Goal: Task Accomplishment & Management: Use online tool/utility

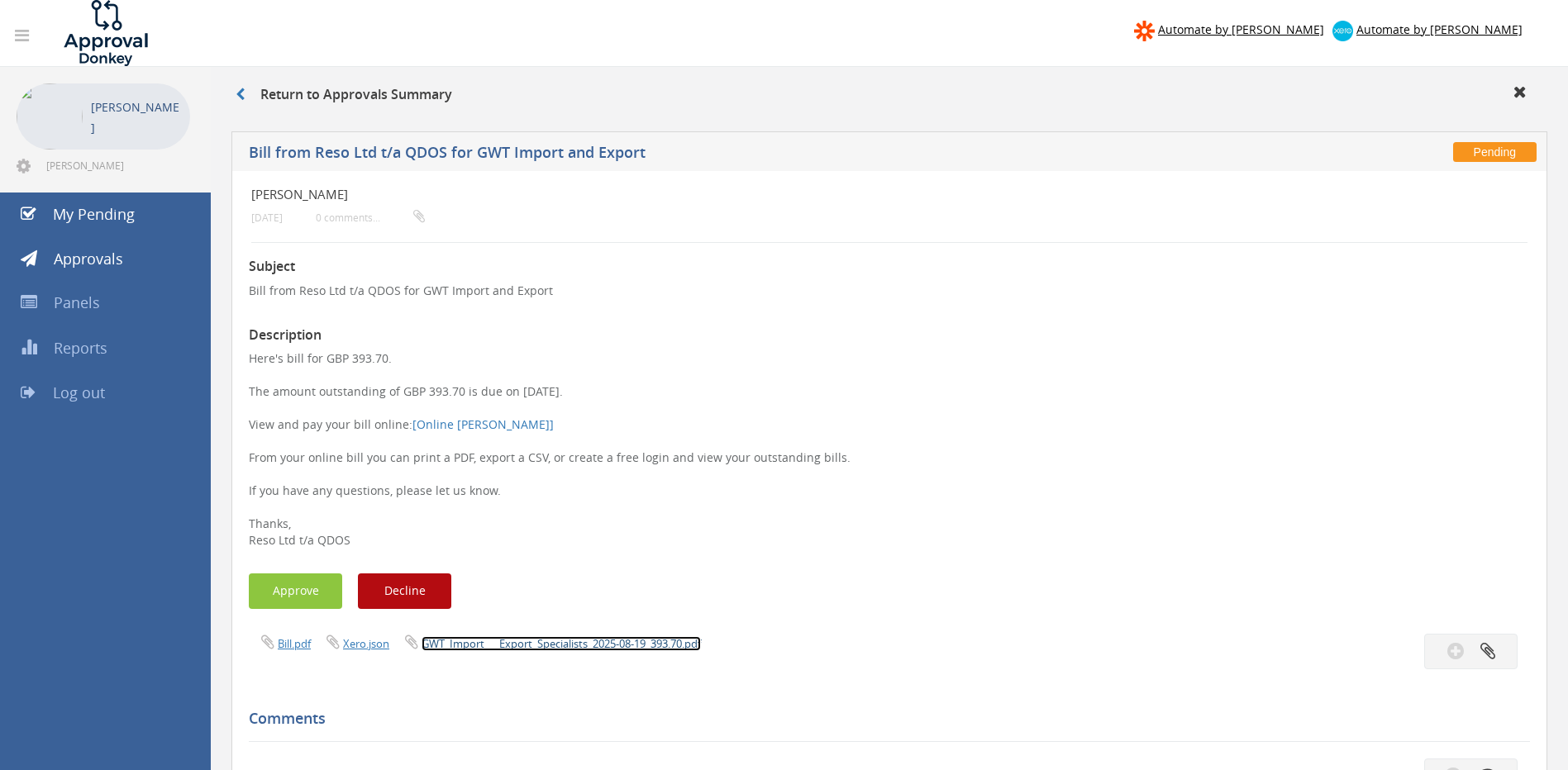
click at [529, 642] on link "GWT_Import___Export_Specialists_2025-08-19_393.70.pdf" at bounding box center [561, 644] width 279 height 15
click at [285, 593] on button "Approve" at bounding box center [294, 591] width 93 height 35
click at [487, 643] on link "GWT_Import___Export_Specialists_2025-08-19_2942.52.pdf" at bounding box center [564, 644] width 285 height 15
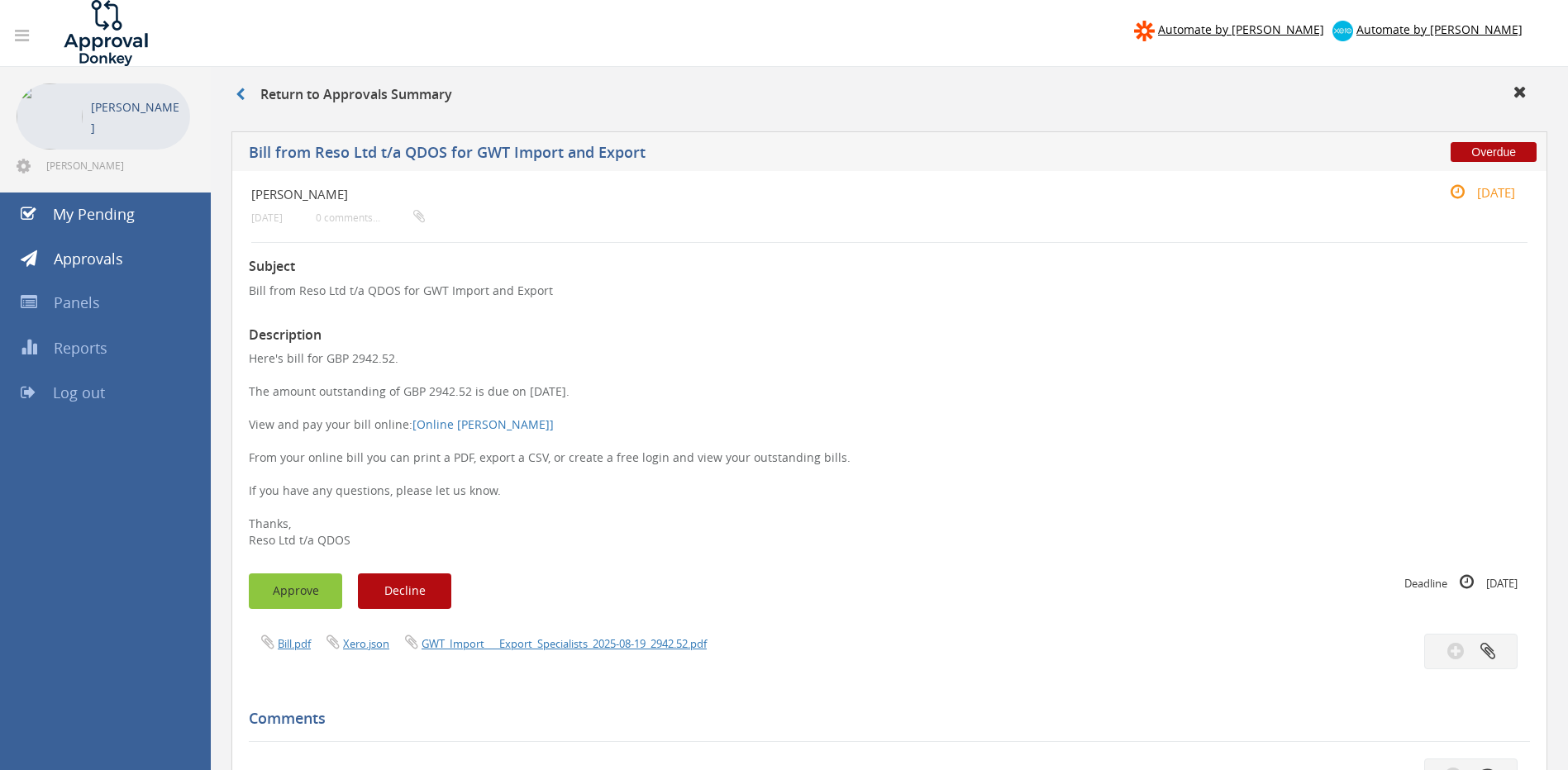
click at [301, 588] on button "Approve" at bounding box center [294, 591] width 93 height 35
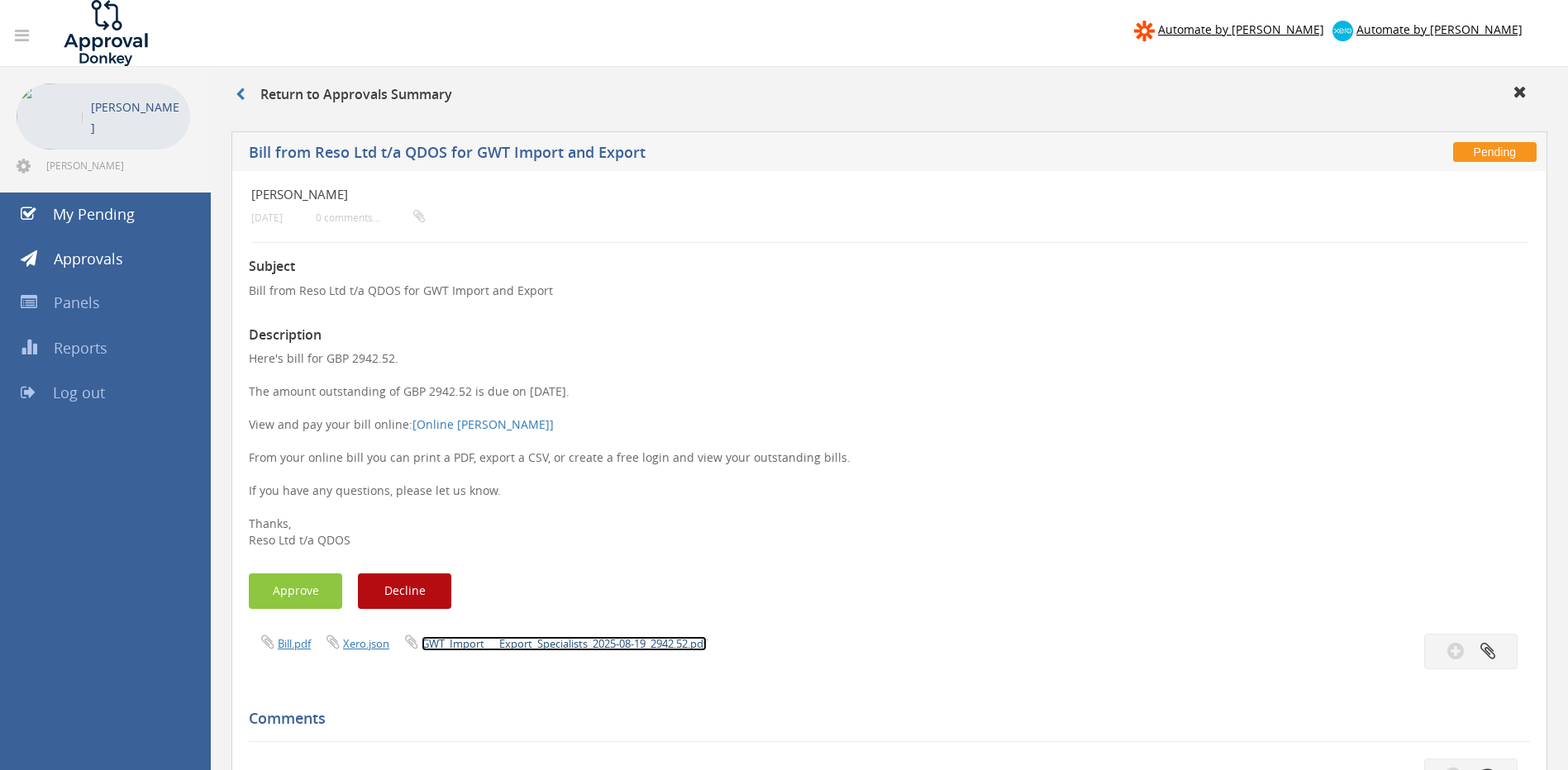
click at [513, 641] on link "GWT_Import___Export_Specialists_2025-08-19_2942.52.pdf" at bounding box center [564, 644] width 285 height 15
click at [500, 645] on link "GWT_Import___Export_Specialists_2025-08-19_976.38.pdf" at bounding box center [561, 644] width 279 height 15
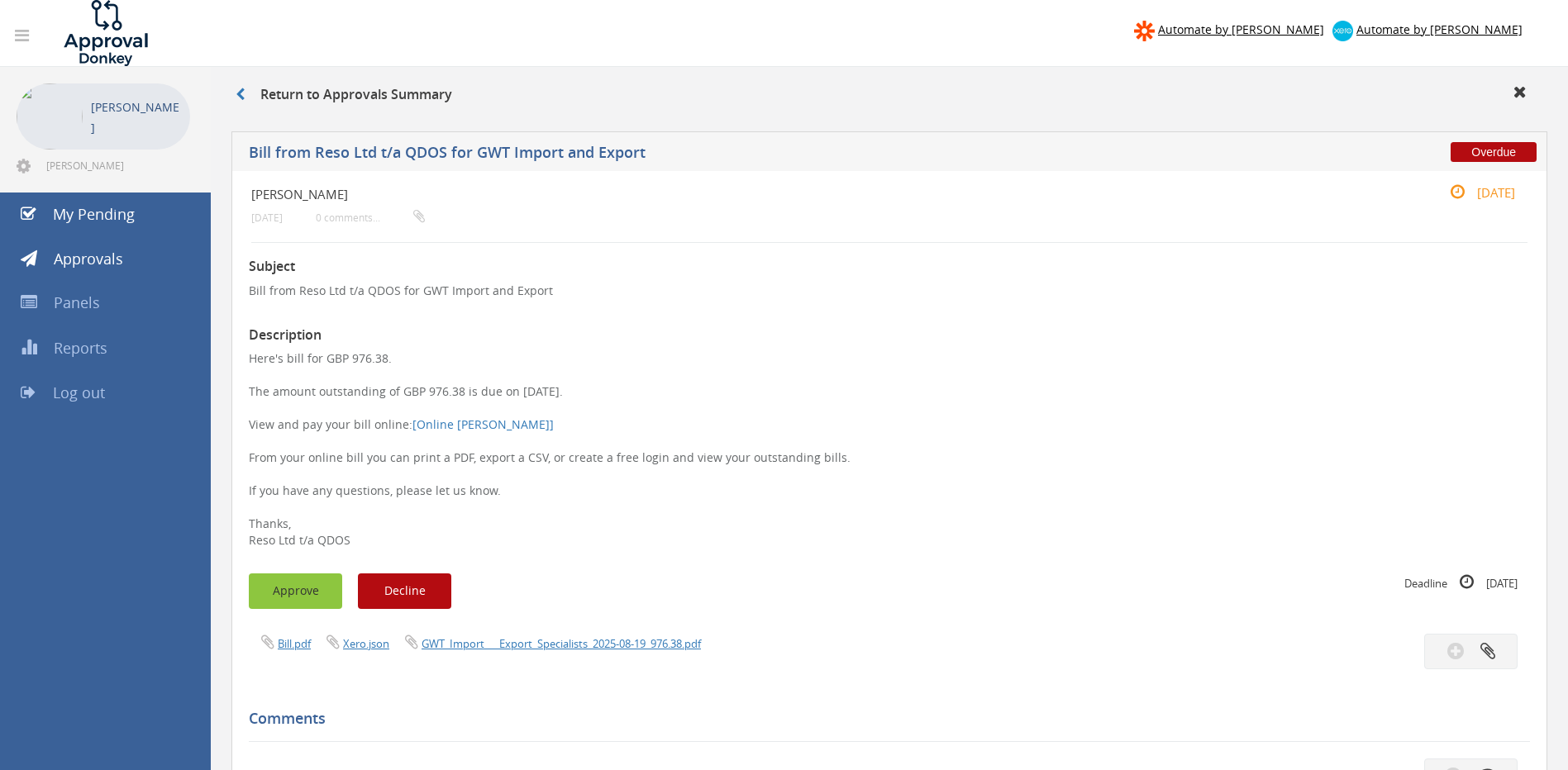
click at [283, 595] on button "Approve" at bounding box center [294, 591] width 93 height 35
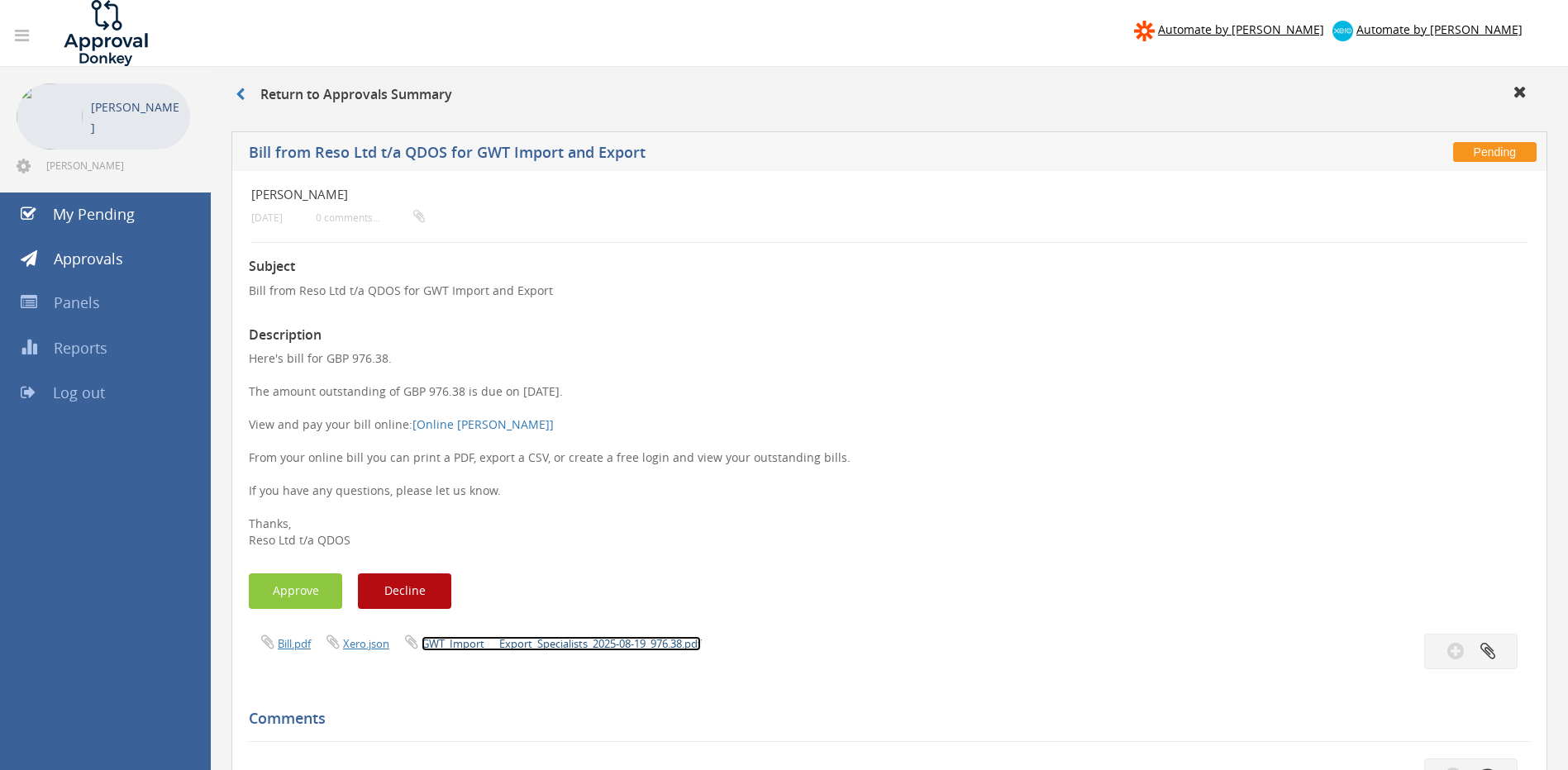
click at [572, 637] on link "GWT_Import___Export_Specialists_2025-08-19_976.38.pdf" at bounding box center [561, 644] width 279 height 15
click at [527, 645] on link "GWT_Import___Export_Specialists_2025-08-19_1252.76.pdf" at bounding box center [564, 644] width 285 height 15
click at [284, 589] on button "Approve" at bounding box center [294, 591] width 93 height 35
click at [566, 641] on link "GWT_Import___Export_Specialists_2025-08-19_1091.34.pdf" at bounding box center [564, 644] width 285 height 15
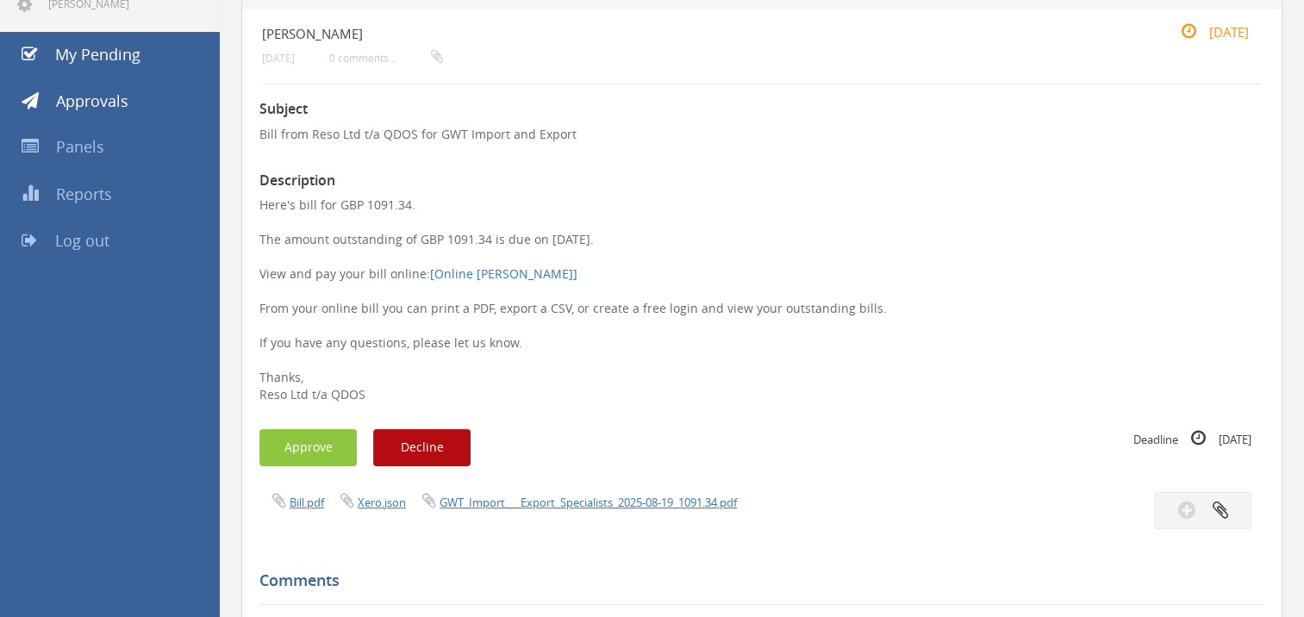
scroll to position [172, 0]
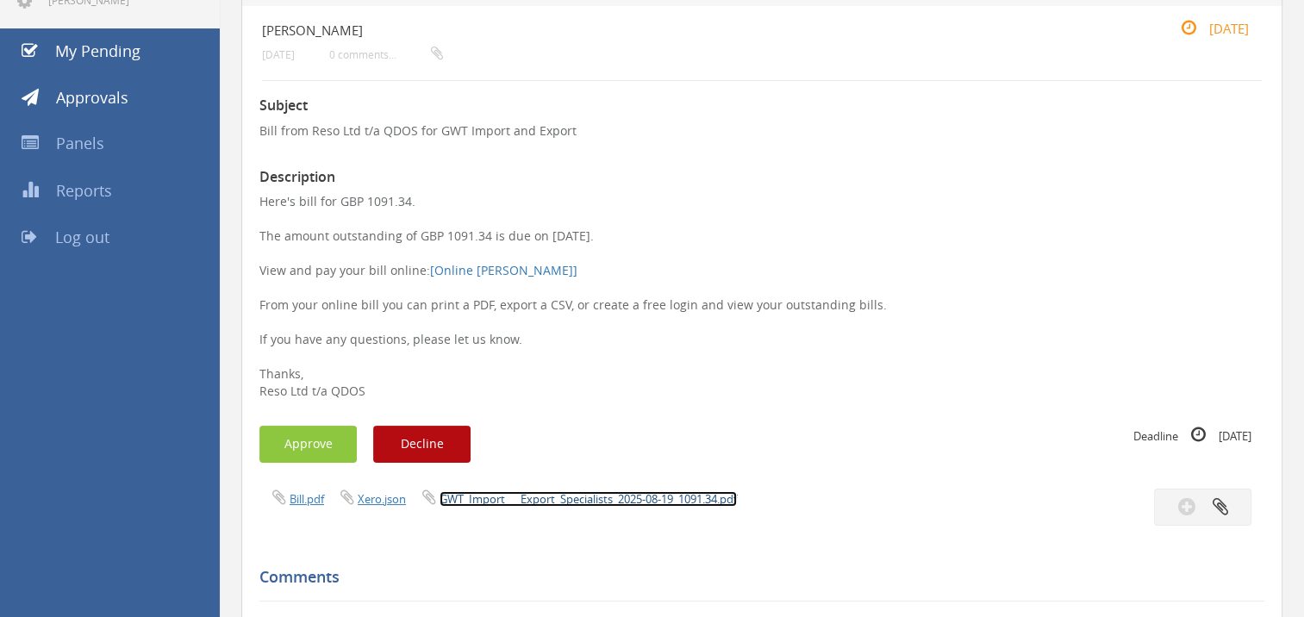
click at [476, 499] on link "GWT_Import___Export_Specialists_2025-08-19_1091.34.pdf" at bounding box center [588, 499] width 297 height 16
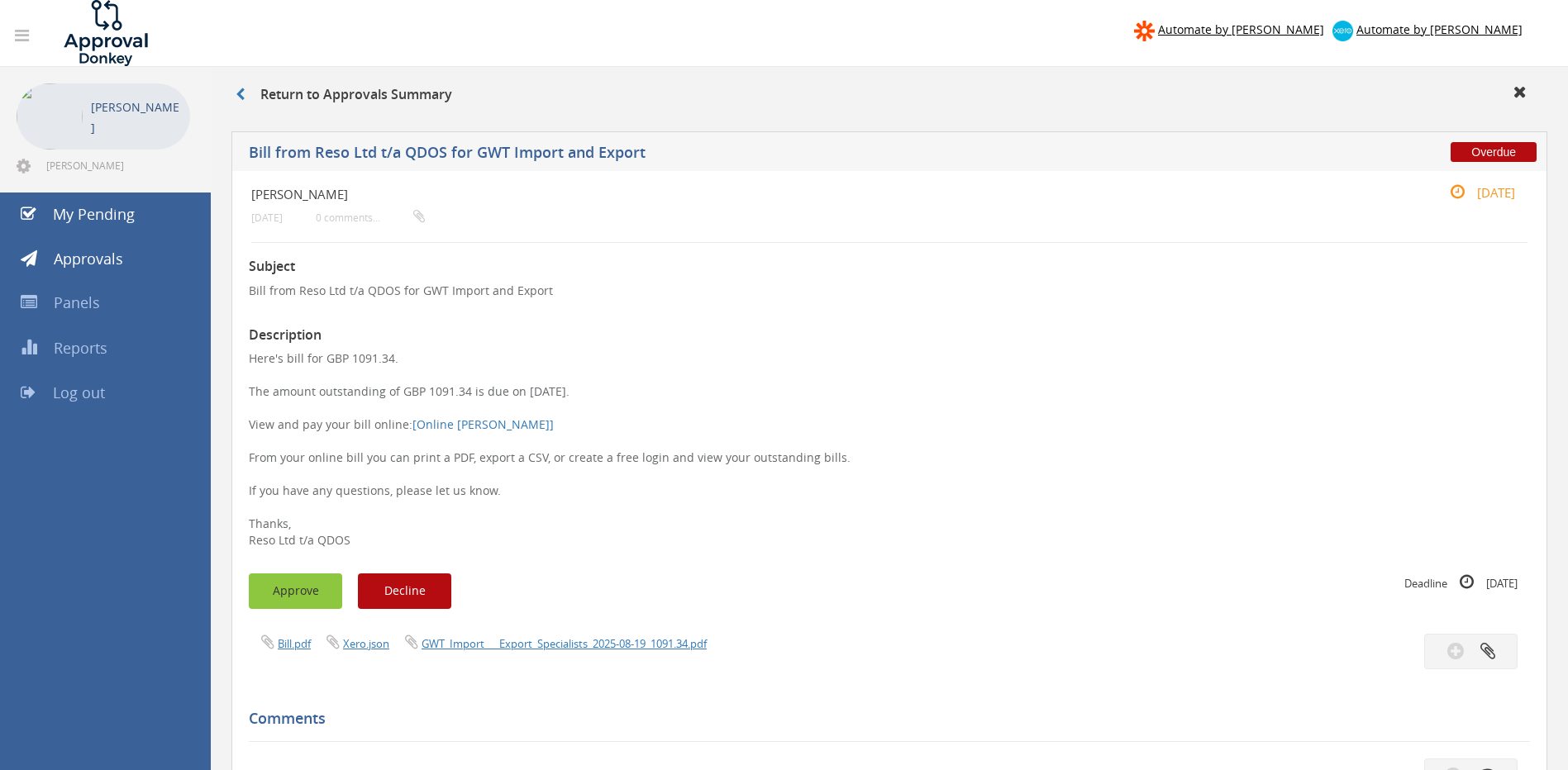
click at [302, 590] on button "Approve" at bounding box center [294, 591] width 93 height 35
click at [321, 593] on button "Approve" at bounding box center [294, 591] width 93 height 35
click at [523, 642] on link "GWT_Import___Export_Specialists_2025-08-19_1837.80.pdf" at bounding box center [564, 644] width 285 height 15
click at [291, 585] on button "Approve" at bounding box center [294, 591] width 93 height 35
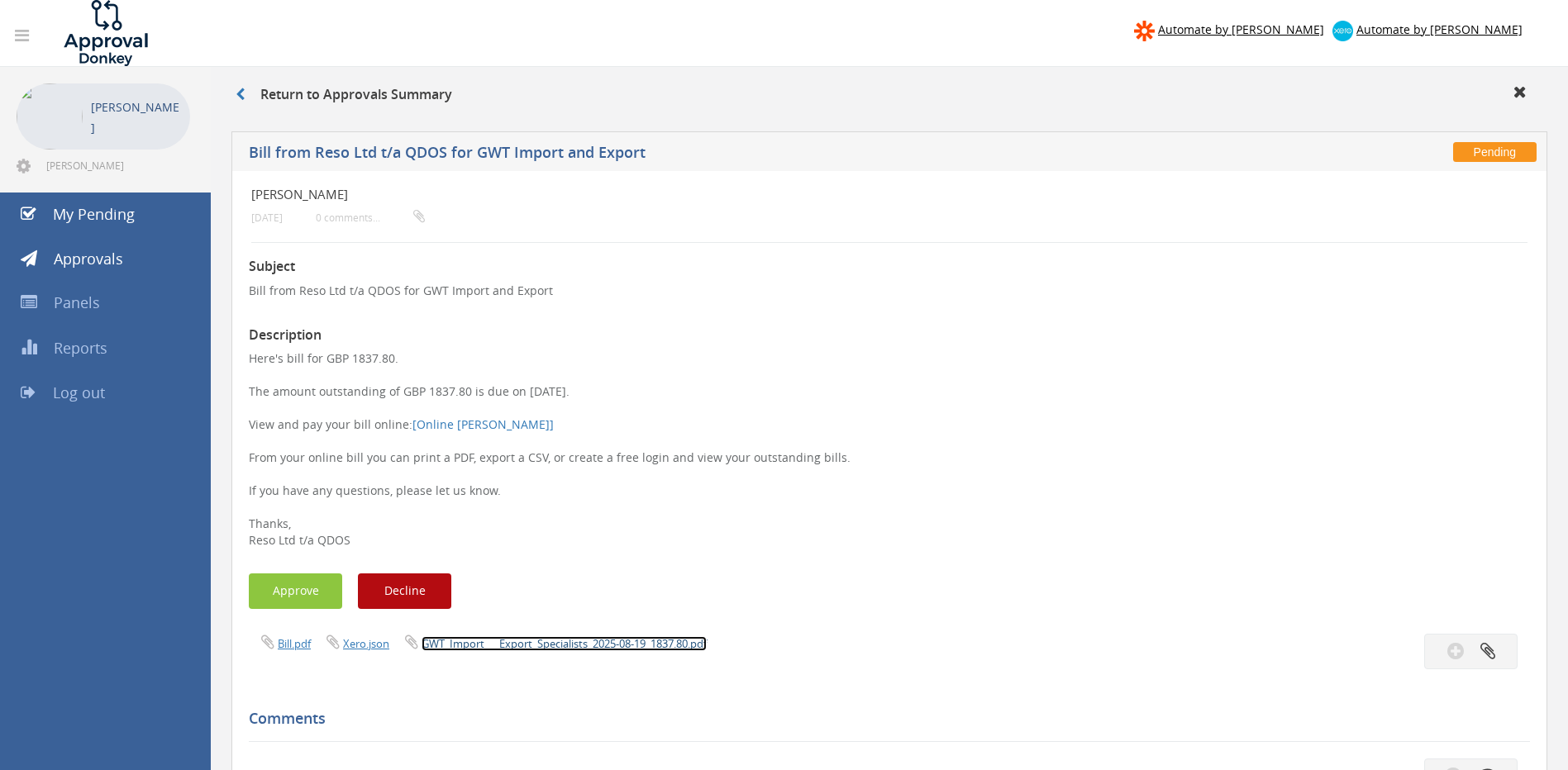
click at [572, 645] on link "GWT_Import___Export_Specialists_2025-08-19_1837.80.pdf" at bounding box center [564, 644] width 285 height 15
click at [540, 640] on link "GWT_Import___Export_Specialists_2025-08-19_1091.34.pdf" at bounding box center [564, 644] width 285 height 15
click at [530, 642] on link "GWT_Import___Export_Specialists_2025-08-19_1766.14.pdf" at bounding box center [564, 644] width 285 height 15
click at [540, 645] on link "GWT_Import___Export_Specialists_2025-08-19_1766.14.pdf" at bounding box center [564, 644] width 285 height 15
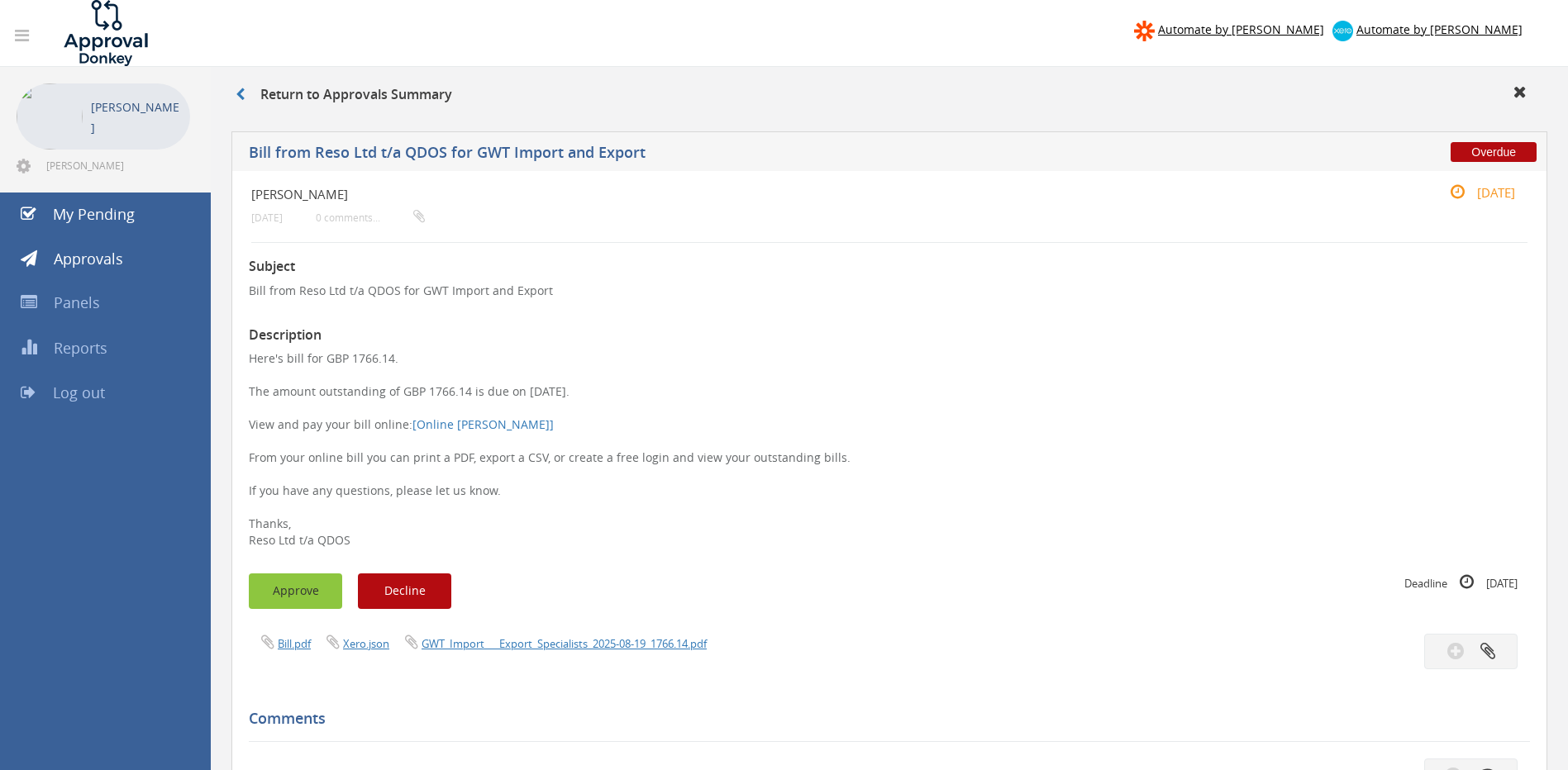
click at [308, 588] on button "Approve" at bounding box center [294, 591] width 93 height 35
click at [536, 644] on link "GWT_Import___Export_Specialists_2025-08-19_1803.15.pdf" at bounding box center [564, 644] width 285 height 15
click at [296, 594] on button "Approve" at bounding box center [294, 591] width 93 height 35
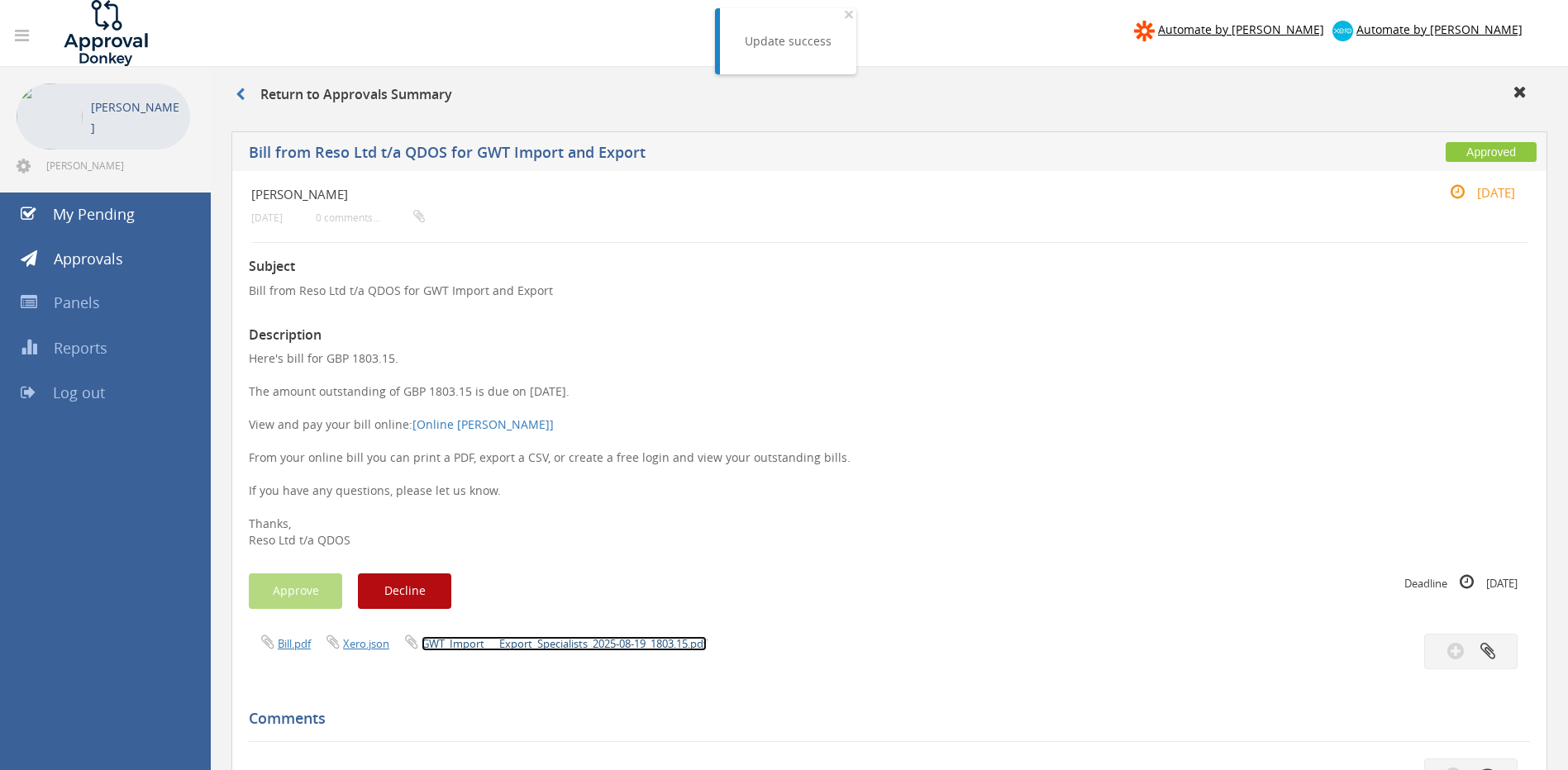
click at [530, 643] on link "GWT_Import___Export_Specialists_2025-08-19_1803.15.pdf" at bounding box center [564, 644] width 285 height 15
click at [487, 644] on link "GWT_Import___Export_Specialists_2025-08-19_1582.68.pdf" at bounding box center [564, 644] width 285 height 15
click at [570, 645] on link "GWT_Import___Export_Specialists_2025-08-19_699.61.pdf" at bounding box center [561, 644] width 279 height 15
click at [527, 643] on link "GWT_Import___Export_Specialists_2025-08-19_699.61.pdf" at bounding box center [561, 644] width 279 height 15
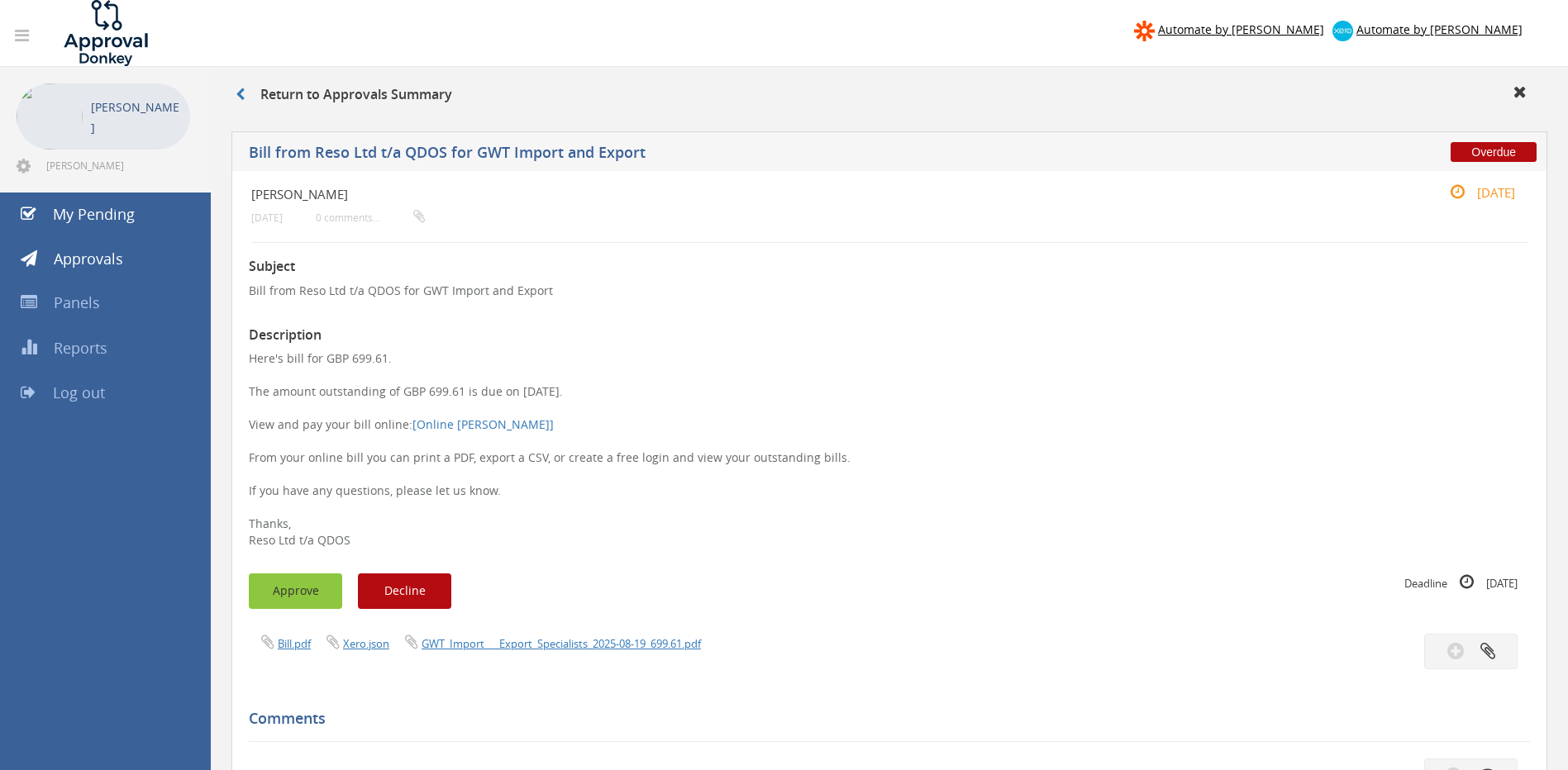
click at [295, 599] on button "Approve" at bounding box center [294, 591] width 93 height 35
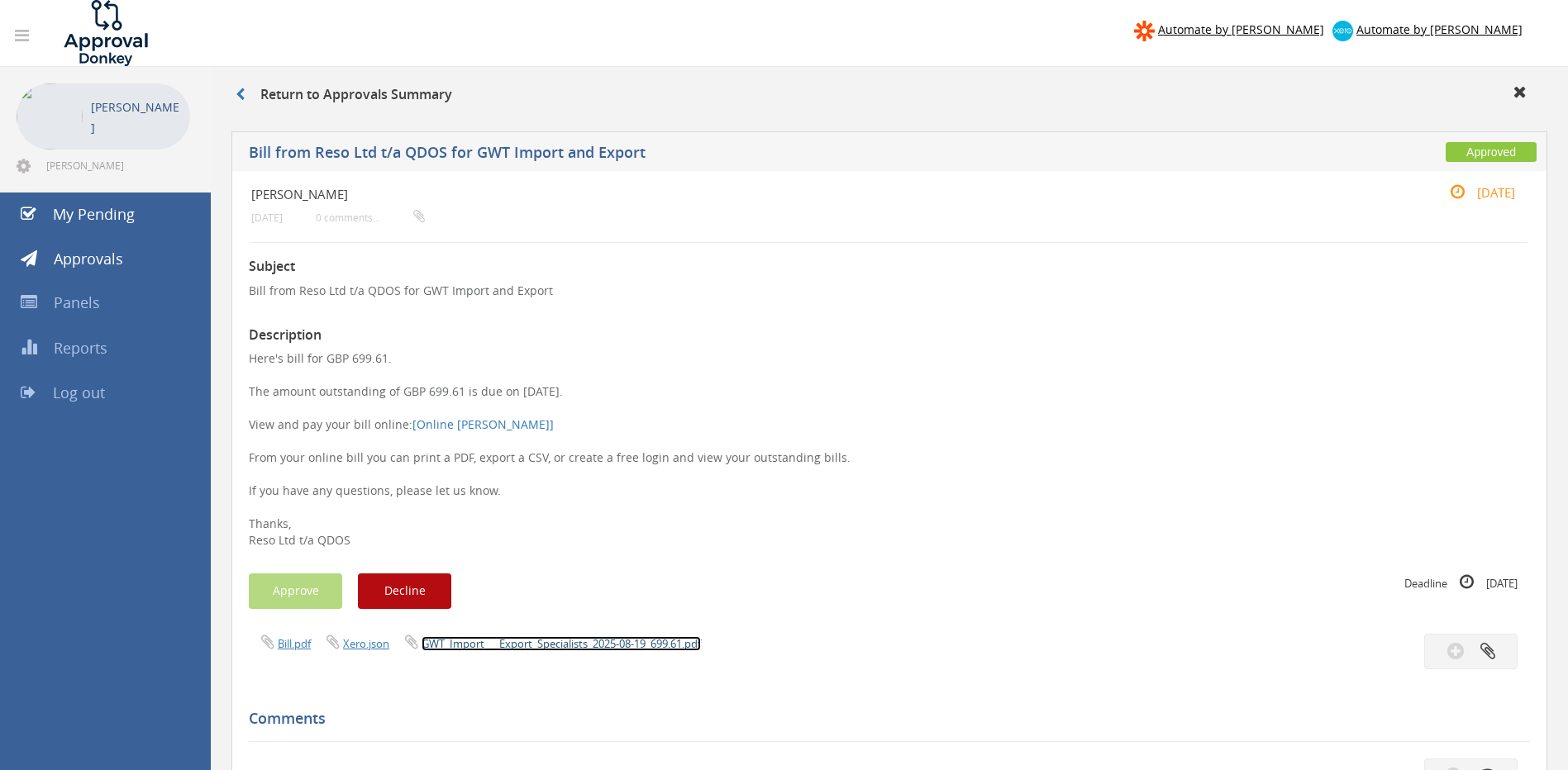
click at [495, 643] on link "GWT_Import___Export_Specialists_2025-08-19_699.61.pdf" at bounding box center [561, 644] width 279 height 15
click at [482, 645] on link "GWT_Import___Export_Specialists_2025-08-19_1582.68.pdf" at bounding box center [564, 644] width 285 height 15
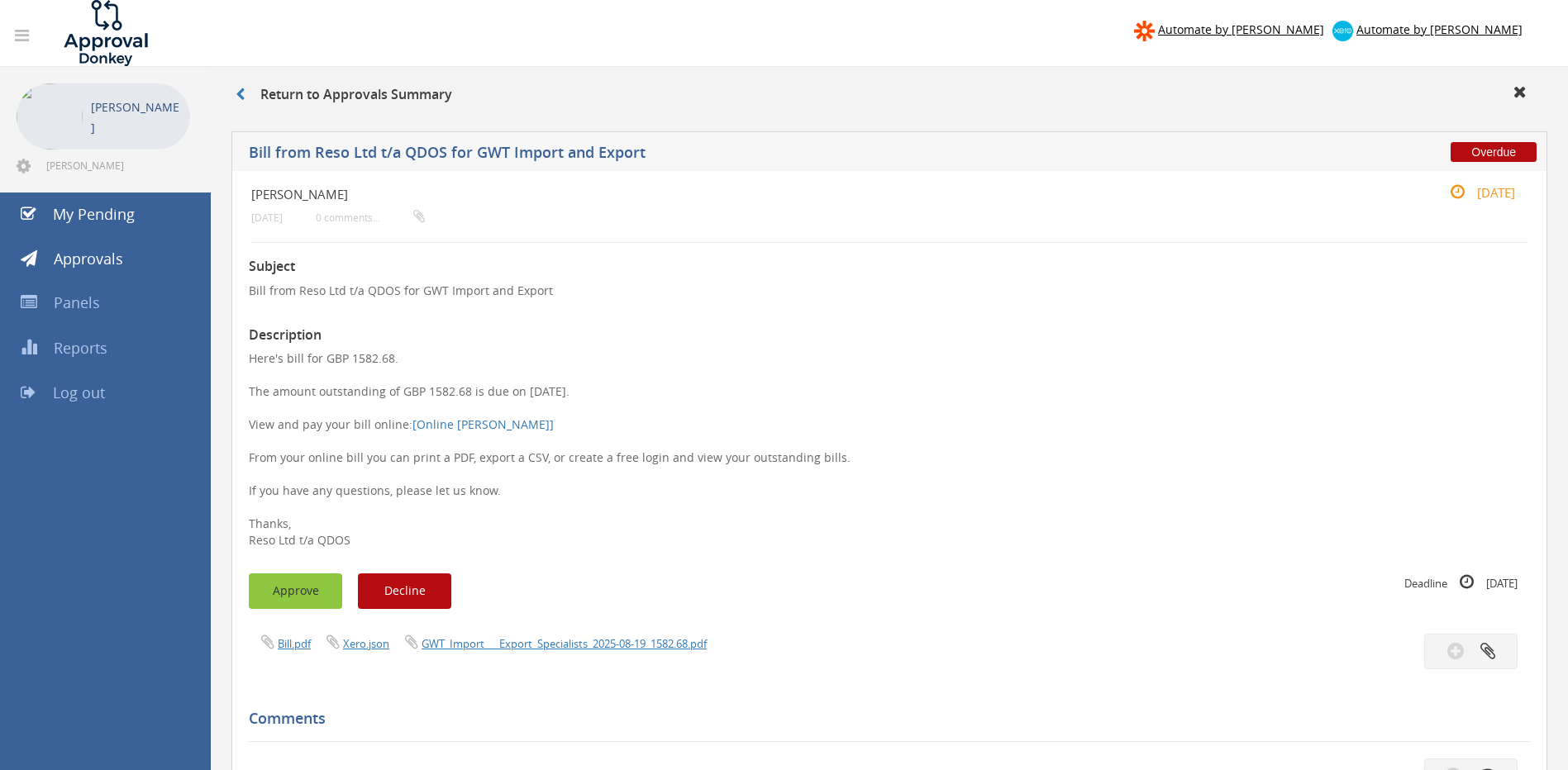
click at [298, 589] on button "Approve" at bounding box center [294, 591] width 93 height 35
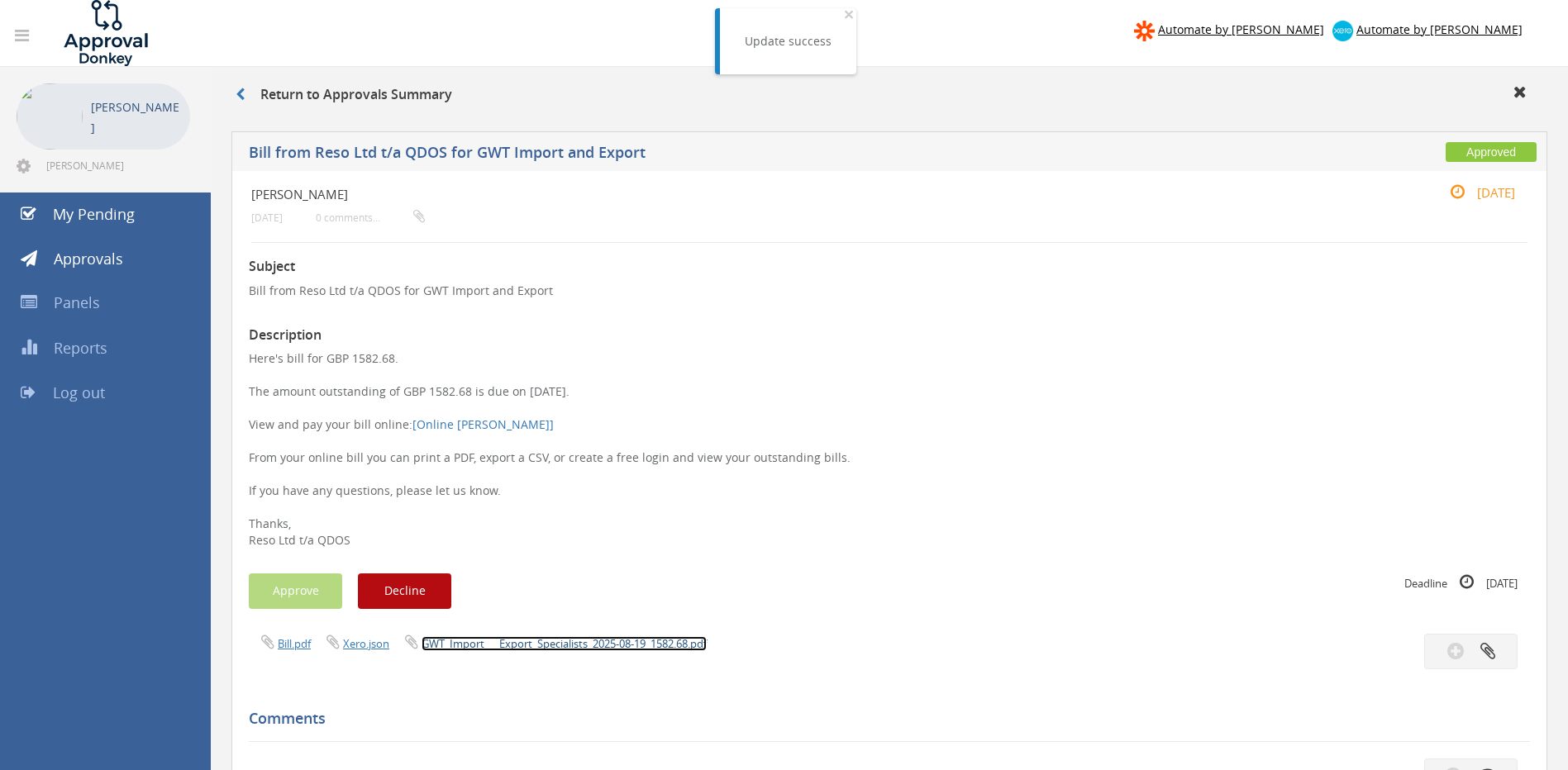
click at [559, 645] on link "GWT_Import___Export_Specialists_2025-08-19_1582.68.pdf" at bounding box center [564, 644] width 285 height 15
click at [515, 640] on link "GWT_Import___Export_Specialists_2025-08-19_566.46.pdf" at bounding box center [561, 644] width 279 height 15
